Goal: Task Accomplishment & Management: Use online tool/utility

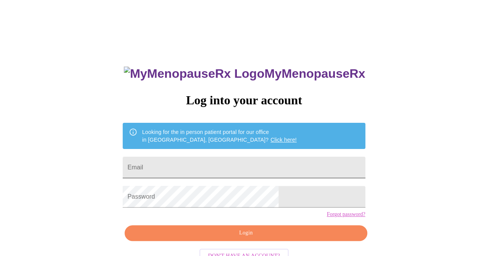
click at [249, 165] on input "Email" at bounding box center [244, 168] width 242 height 22
type input "[EMAIL_ADDRESS][DOMAIN_NAME]"
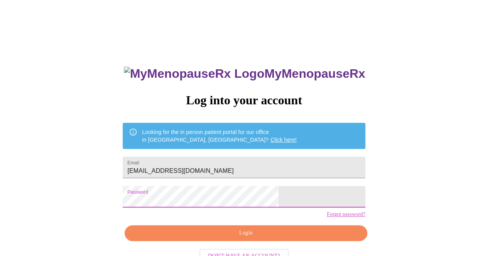
click at [225, 238] on span "Login" at bounding box center [245, 234] width 224 height 10
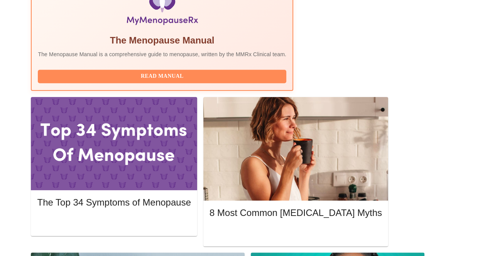
scroll to position [281, 0]
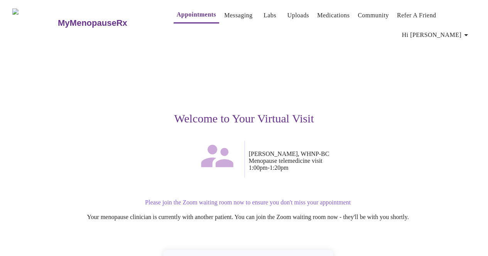
scroll to position [57, 0]
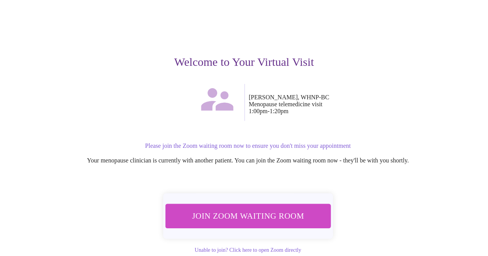
click at [247, 219] on span "Join Zoom Waiting Room" at bounding box center [247, 216] width 145 height 14
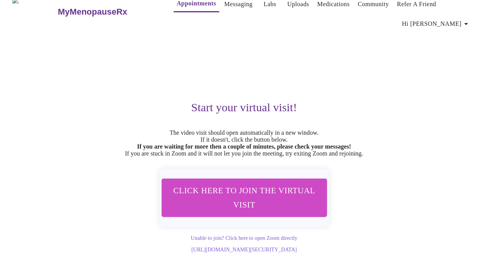
scroll to position [28, 0]
